Goal: Navigation & Orientation: Go to known website

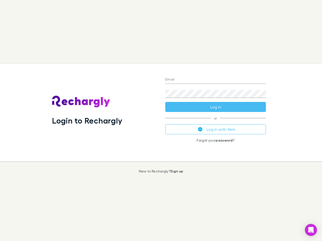
click at [161, 121] on div "Login to Rechargly" at bounding box center [104, 113] width 113 height 98
click at [216, 80] on input "Email" at bounding box center [215, 80] width 101 height 8
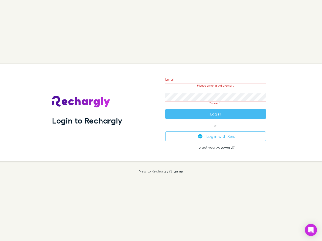
click at [216, 107] on form "Email Please enter a valid email. Password Please fill Log in" at bounding box center [215, 95] width 101 height 47
click at [216, 130] on div "Email Please enter a valid email. Password Please fill Log in or Log in with Xe…" at bounding box center [215, 113] width 109 height 98
click at [311, 230] on icon "Open Intercom Messenger" at bounding box center [310, 230] width 5 height 6
